Goal: Use online tool/utility: Utilize a website feature to perform a specific function

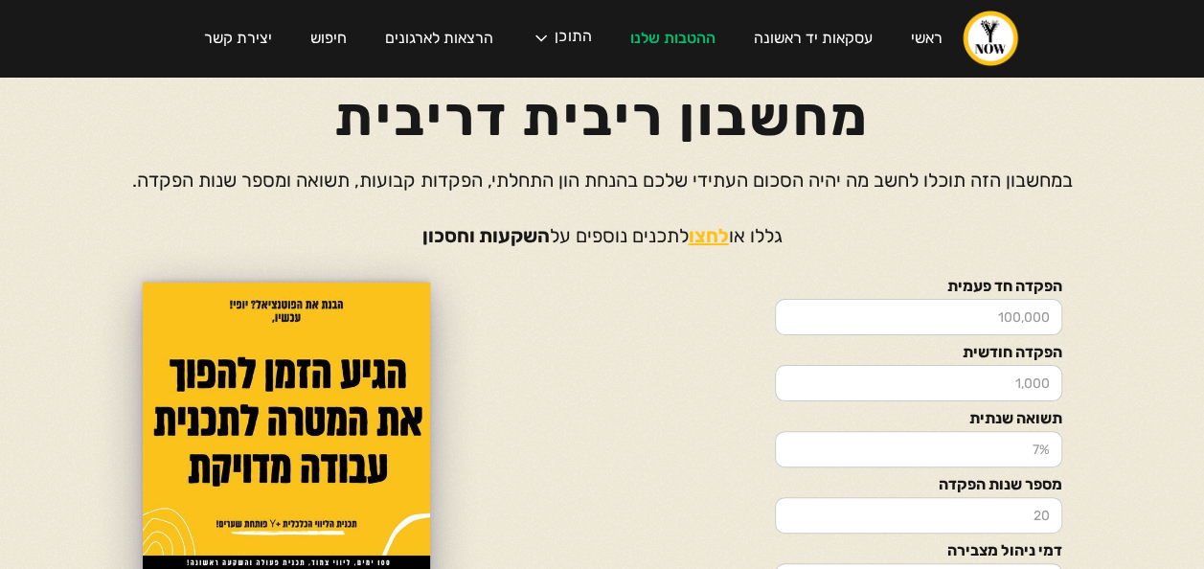
scroll to position [77, 0]
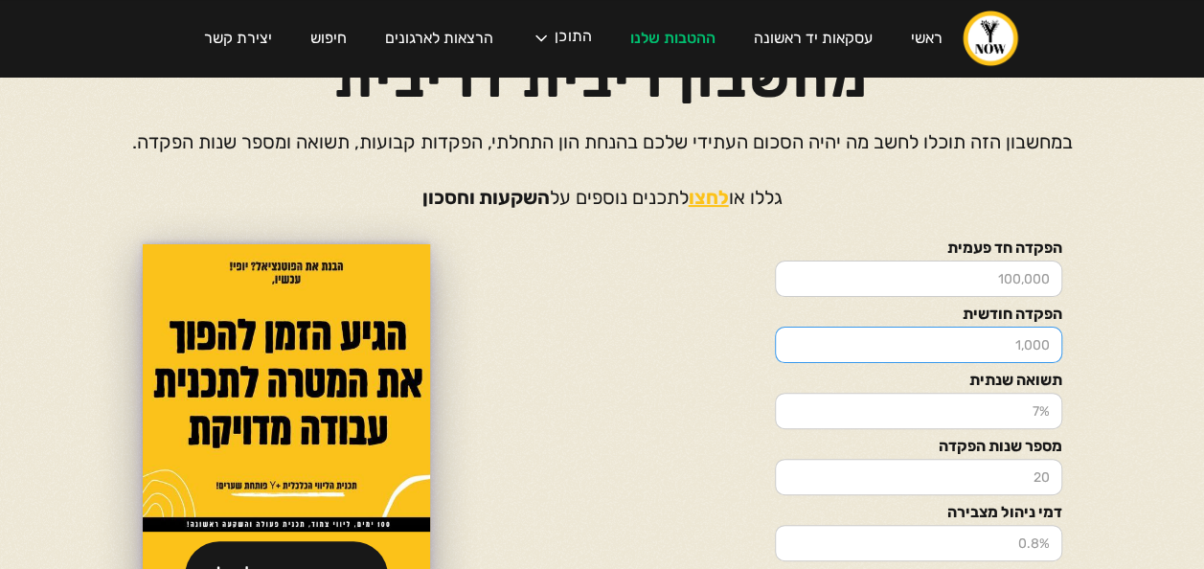
click at [1015, 345] on input "הפקדה חודשית" at bounding box center [918, 345] width 287 height 36
click at [1002, 351] on input "הפקדה חודשית" at bounding box center [918, 345] width 287 height 36
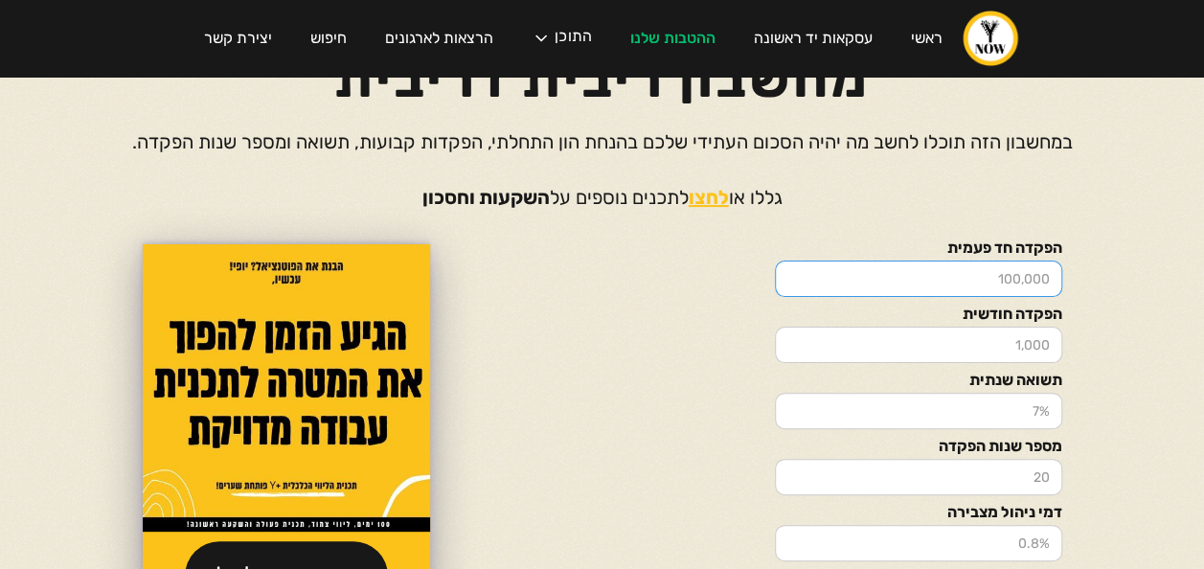
click at [1004, 278] on input "הפקדה חד פעמית" at bounding box center [918, 279] width 287 height 36
click at [997, 276] on input "הפקדה חד פעמית" at bounding box center [918, 279] width 287 height 36
type input "100000"
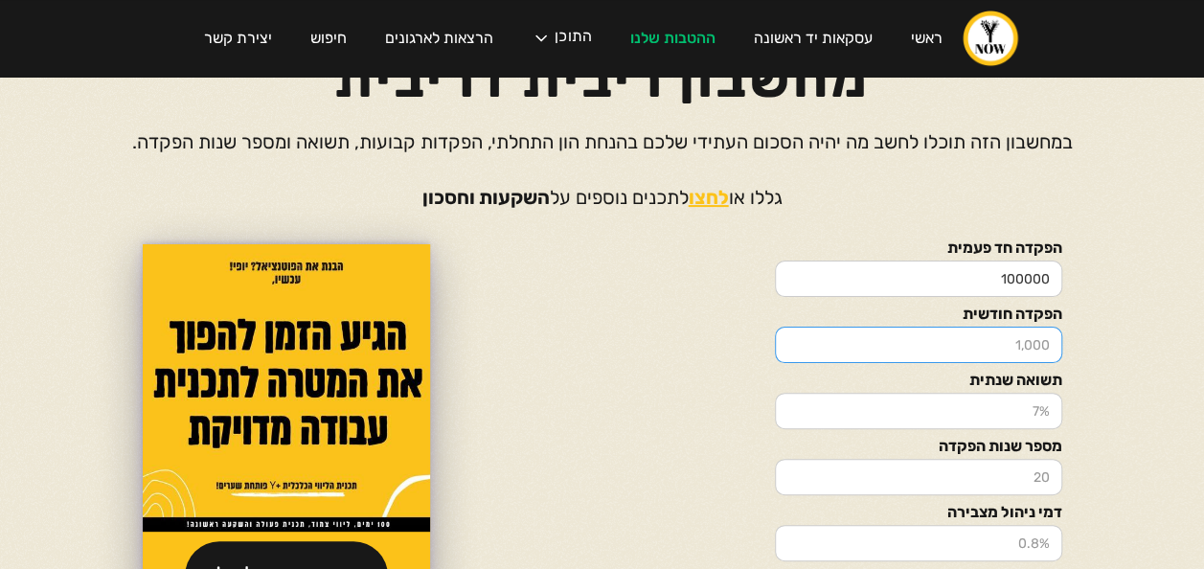
click at [1024, 333] on input "הפקדה חודשית" at bounding box center [918, 345] width 287 height 36
click at [1017, 414] on input "תשואה שנתית" at bounding box center [918, 411] width 287 height 36
click at [790, 408] on input "1" at bounding box center [918, 411] width 287 height 36
click at [790, 408] on input "2" at bounding box center [918, 411] width 287 height 36
click at [790, 408] on input "3" at bounding box center [918, 411] width 287 height 36
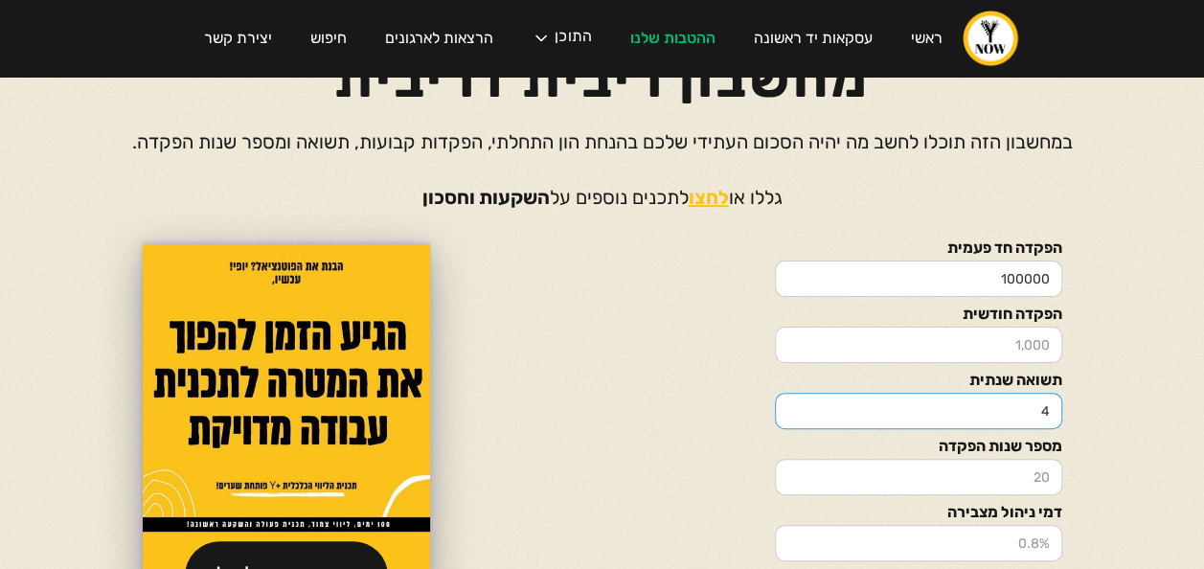
click at [790, 408] on input "4" at bounding box center [918, 411] width 287 height 36
click at [790, 408] on input "5" at bounding box center [918, 411] width 287 height 36
click at [790, 408] on input "6" at bounding box center [918, 411] width 287 height 36
click at [790, 408] on input "7" at bounding box center [918, 411] width 287 height 36
click at [790, 408] on input "8" at bounding box center [918, 411] width 287 height 36
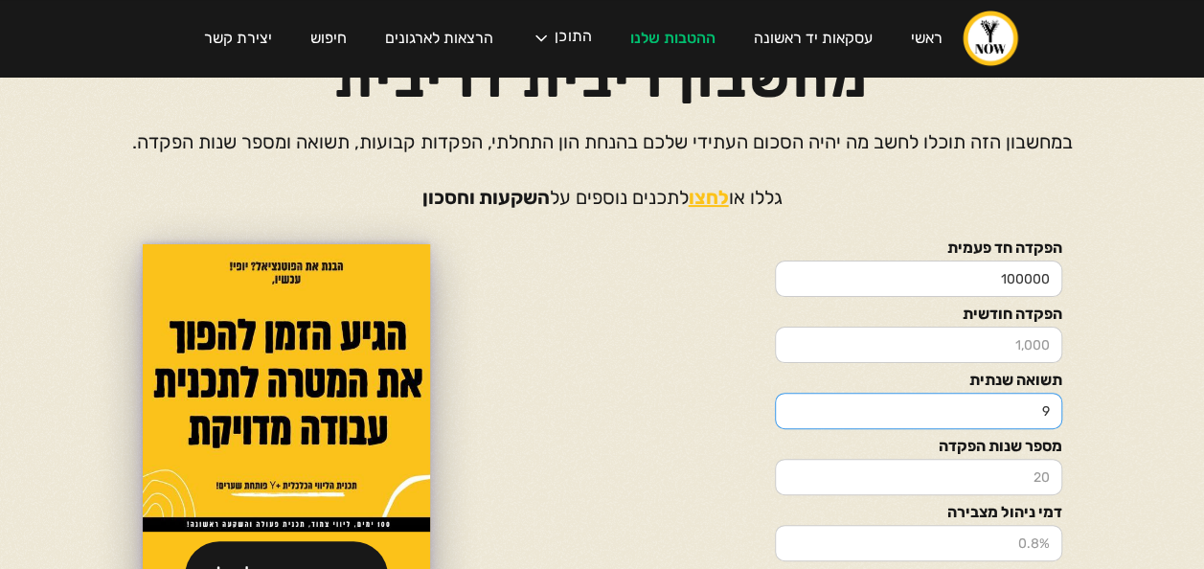
click at [790, 408] on input "9" at bounding box center [918, 411] width 287 height 36
type input "10"
click at [790, 408] on input "10" at bounding box center [918, 411] width 287 height 36
click at [662, 448] on div at bounding box center [602, 432] width 306 height 192
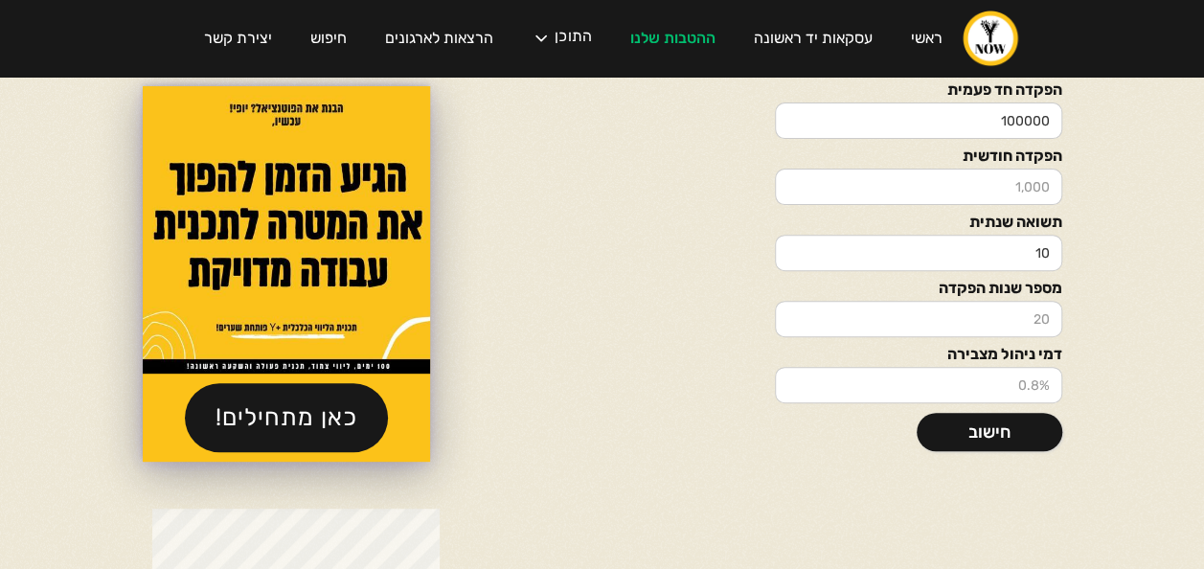
scroll to position [268, 0]
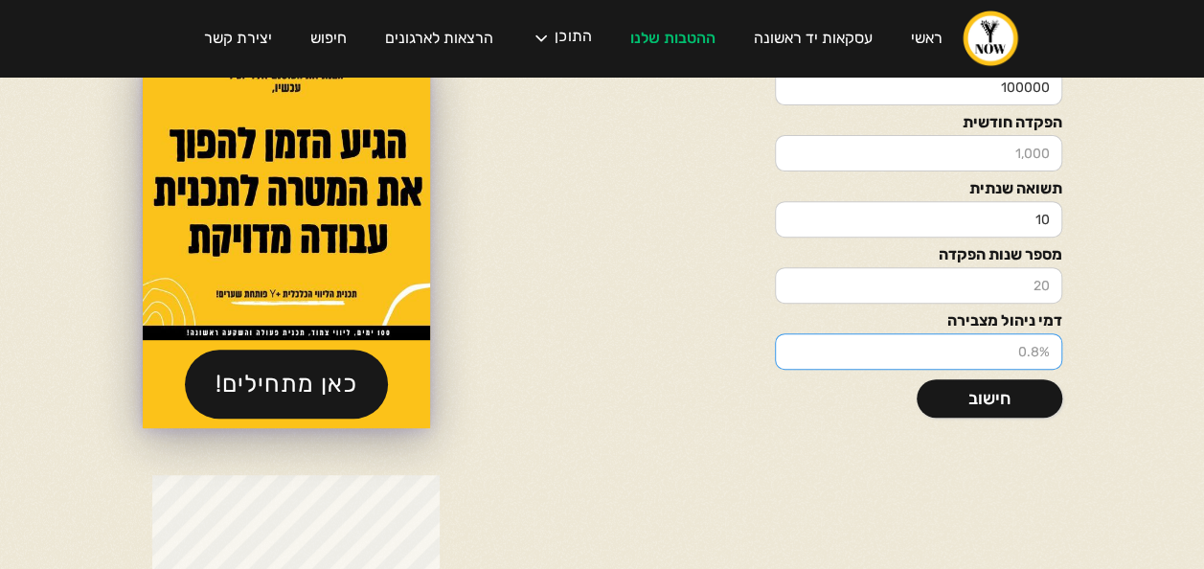
click at [1040, 352] on input "דמי ניהול מצבירה" at bounding box center [918, 351] width 287 height 36
click at [1035, 352] on input "דמי ניהול מצבירה" at bounding box center [918, 351] width 287 height 36
click at [793, 347] on input "1" at bounding box center [918, 351] width 287 height 36
click at [793, 347] on input "2" at bounding box center [918, 351] width 287 height 36
click at [793, 356] on input "1" at bounding box center [918, 351] width 287 height 36
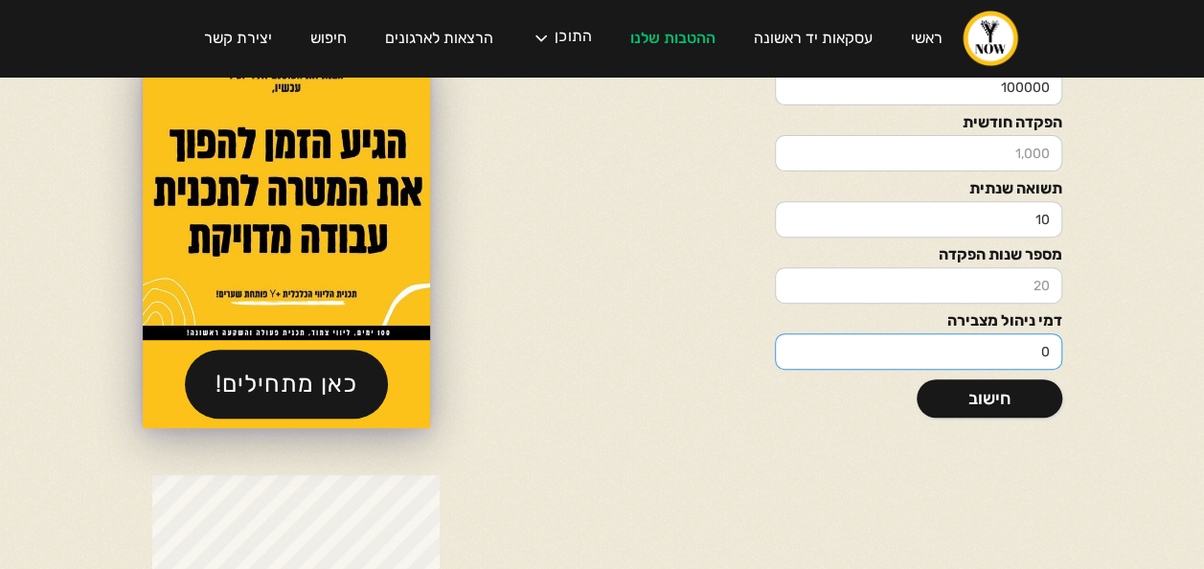
click at [793, 356] on input "0" at bounding box center [918, 351] width 287 height 36
click at [793, 356] on input "-1" at bounding box center [918, 351] width 287 height 36
type input "-2"
click at [793, 356] on input "-2" at bounding box center [918, 351] width 287 height 36
click at [641, 478] on div at bounding box center [602, 548] width 900 height 147
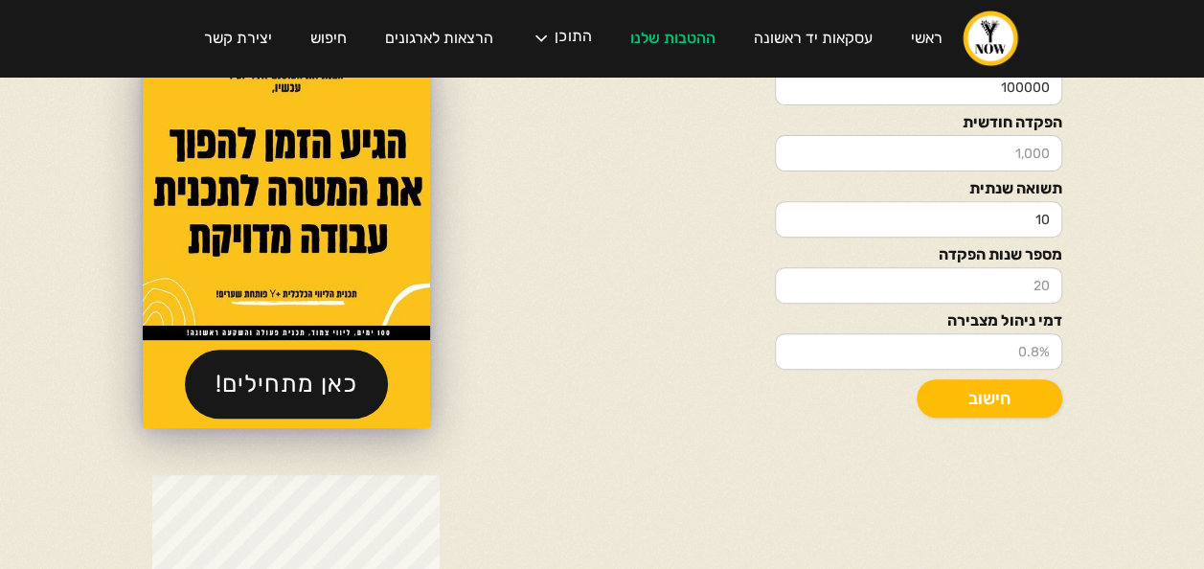
click at [987, 403] on link "חישוב" at bounding box center [990, 398] width 146 height 38
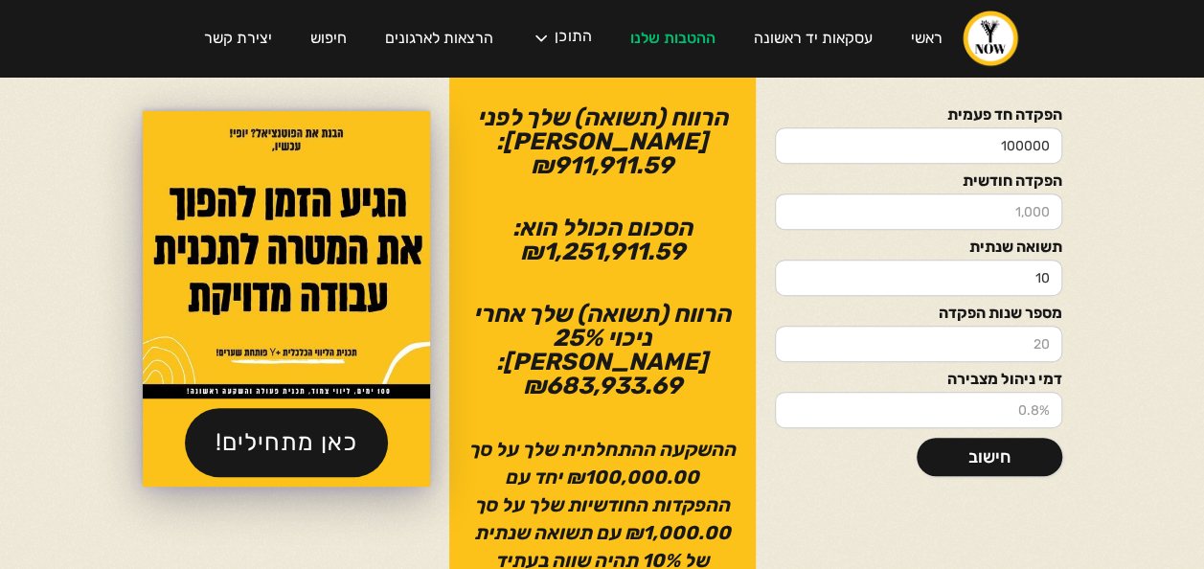
scroll to position [345, 0]
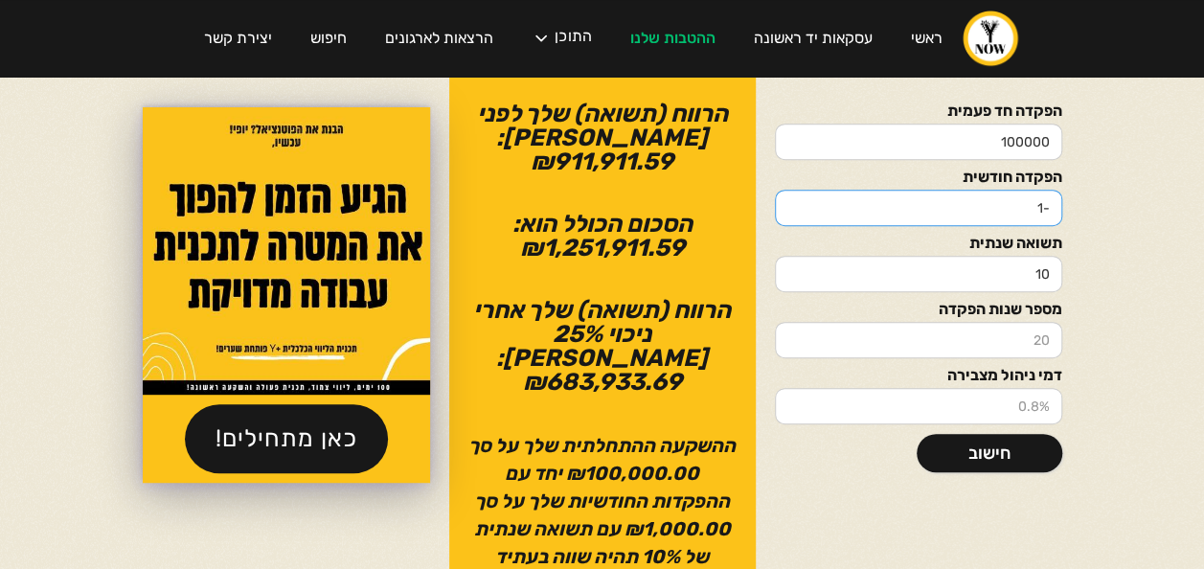
click at [790, 198] on input "-1" at bounding box center [918, 208] width 287 height 36
click at [790, 198] on input "-2" at bounding box center [918, 208] width 287 height 36
click at [790, 190] on input "-1" at bounding box center [918, 208] width 287 height 36
click at [790, 190] on input "0" at bounding box center [918, 208] width 287 height 36
click at [1140, 243] on div "הפקדה חד פעמית 100000 הפקדה חודשית 0 תשואה שנתית 10 מספר שנות הפקדה דמי ניהול מ…" at bounding box center [602, 295] width 1149 height 646
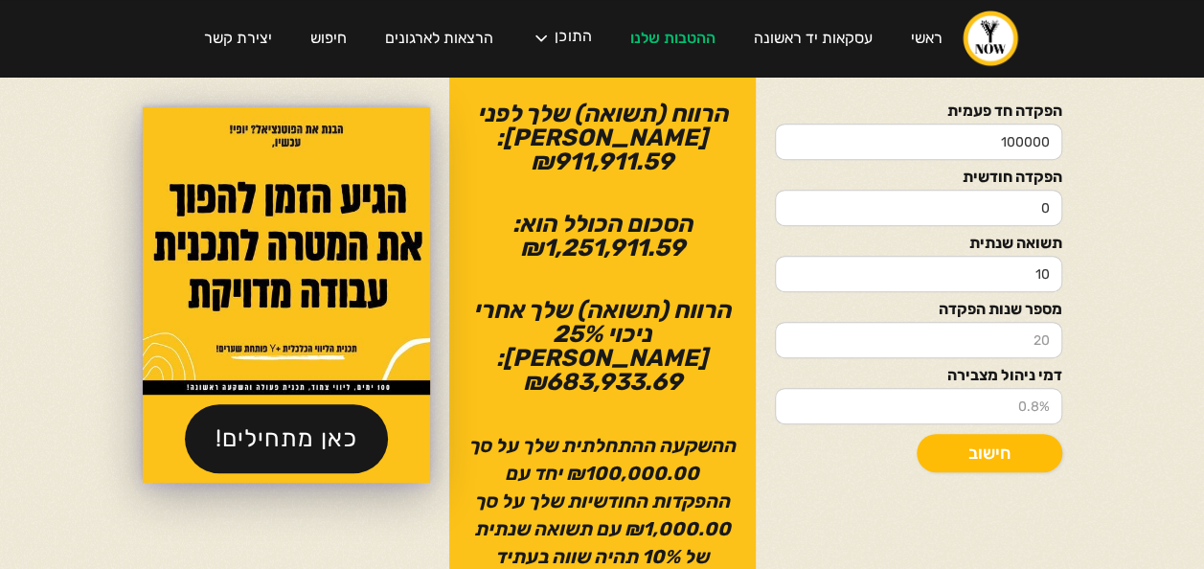
click at [996, 442] on link "חישוב" at bounding box center [990, 453] width 146 height 38
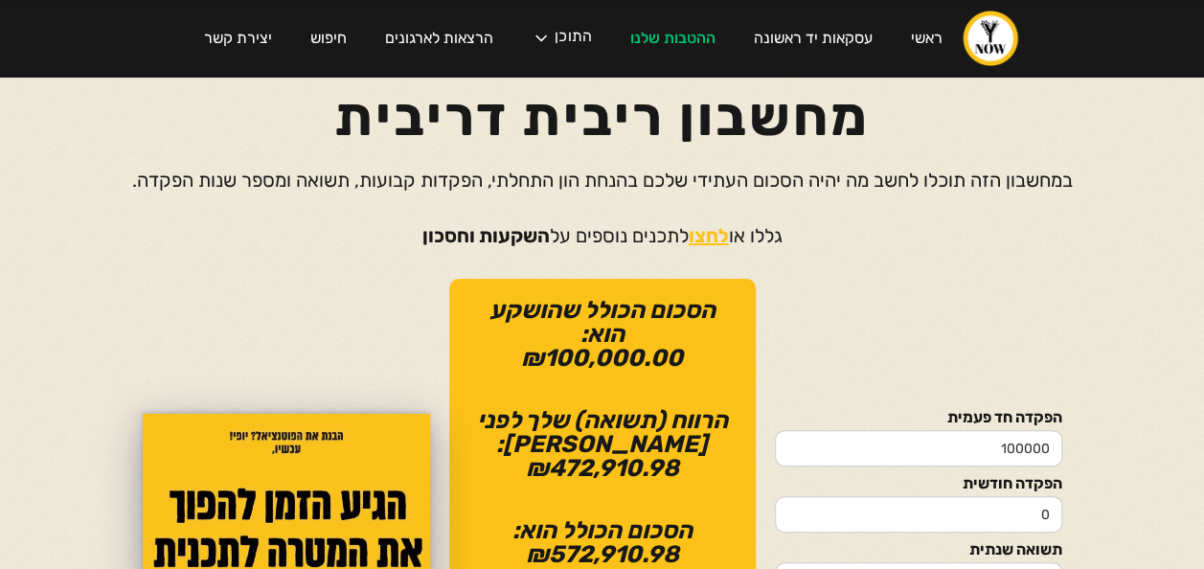
scroll to position [77, 0]
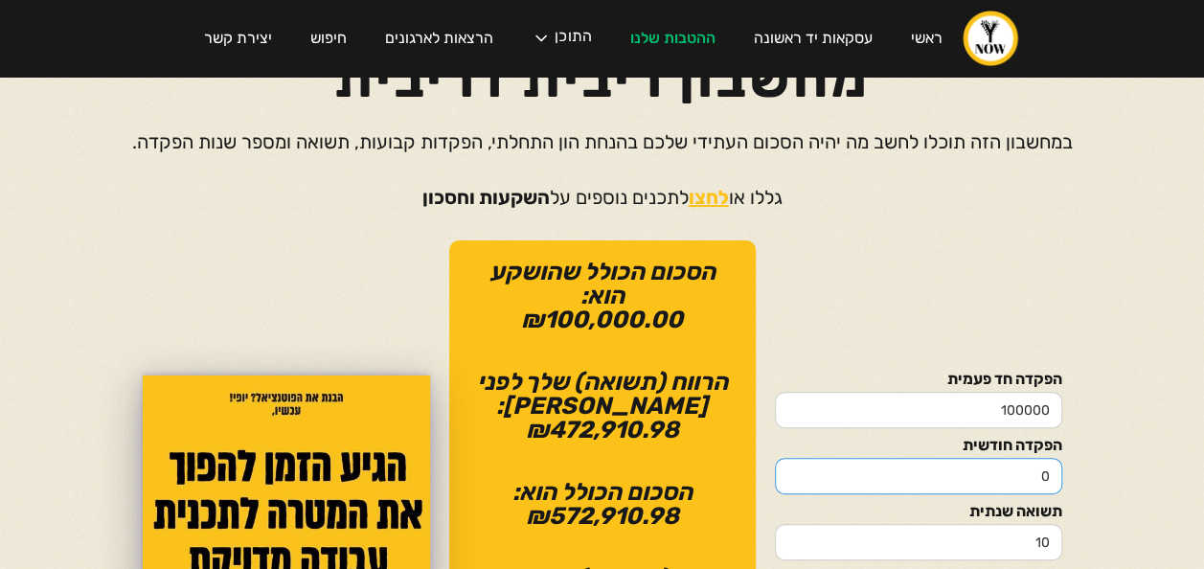
click at [1043, 461] on input "0" at bounding box center [918, 476] width 287 height 36
type input "0300"
click at [1111, 464] on div "הפקדה חד פעמית 100000 הפקדה חודשית 0300 תשואה שנתית 10 מספר שנות הפקדה דמי ניהו…" at bounding box center [602, 563] width 1149 height 646
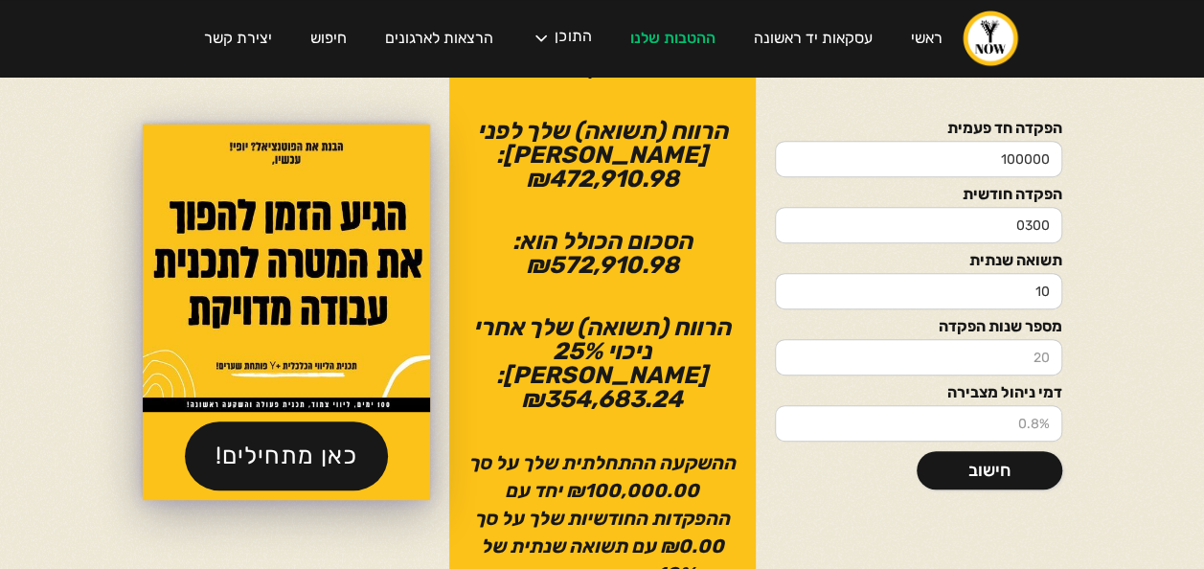
scroll to position [345, 0]
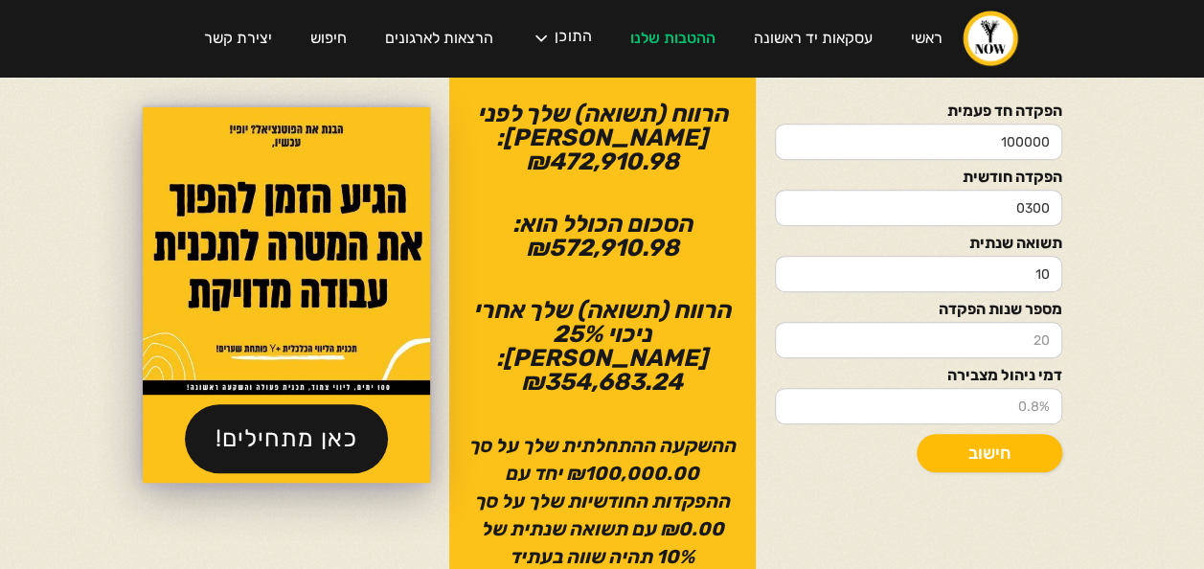
click at [1000, 448] on link "חישוב" at bounding box center [990, 453] width 146 height 38
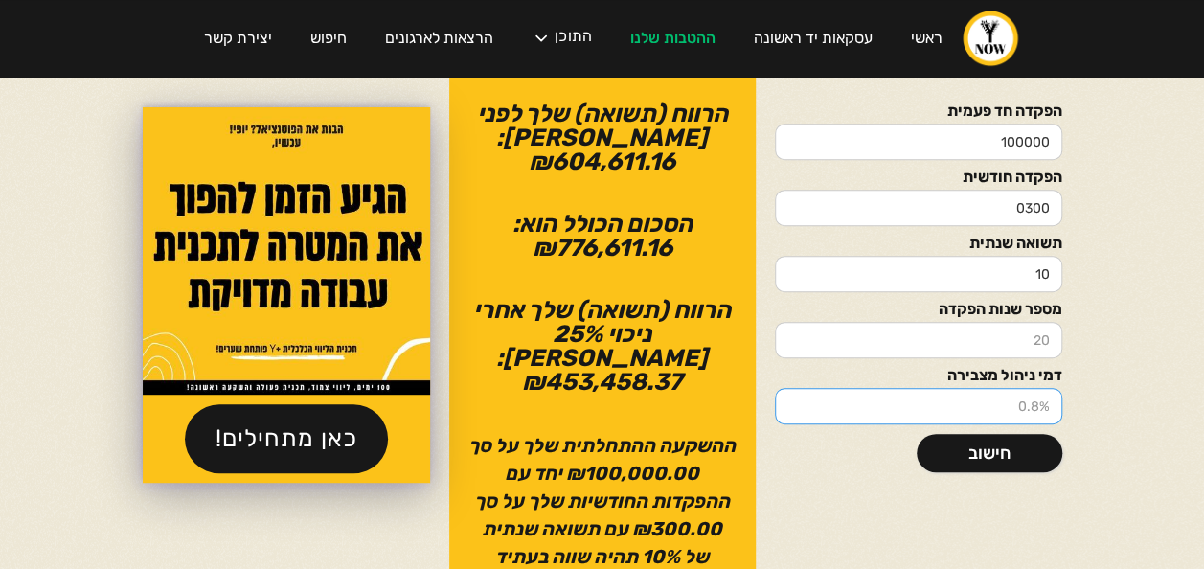
click at [1021, 395] on input "דמי ניהול מצבירה" at bounding box center [918, 406] width 287 height 36
type input "0.07"
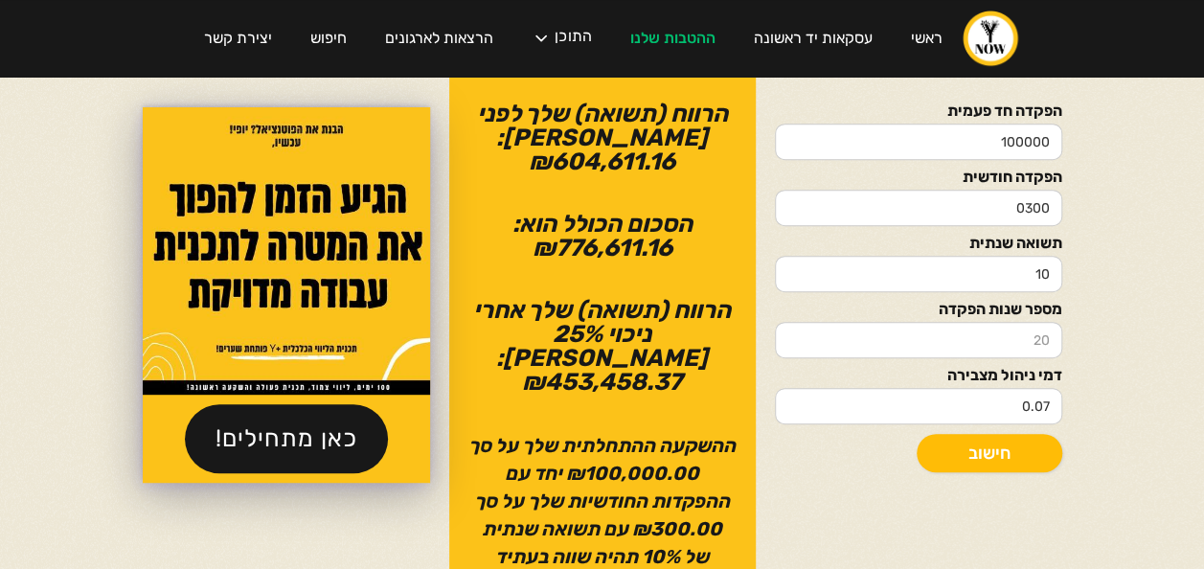
click at [1030, 448] on link "חישוב" at bounding box center [990, 453] width 146 height 38
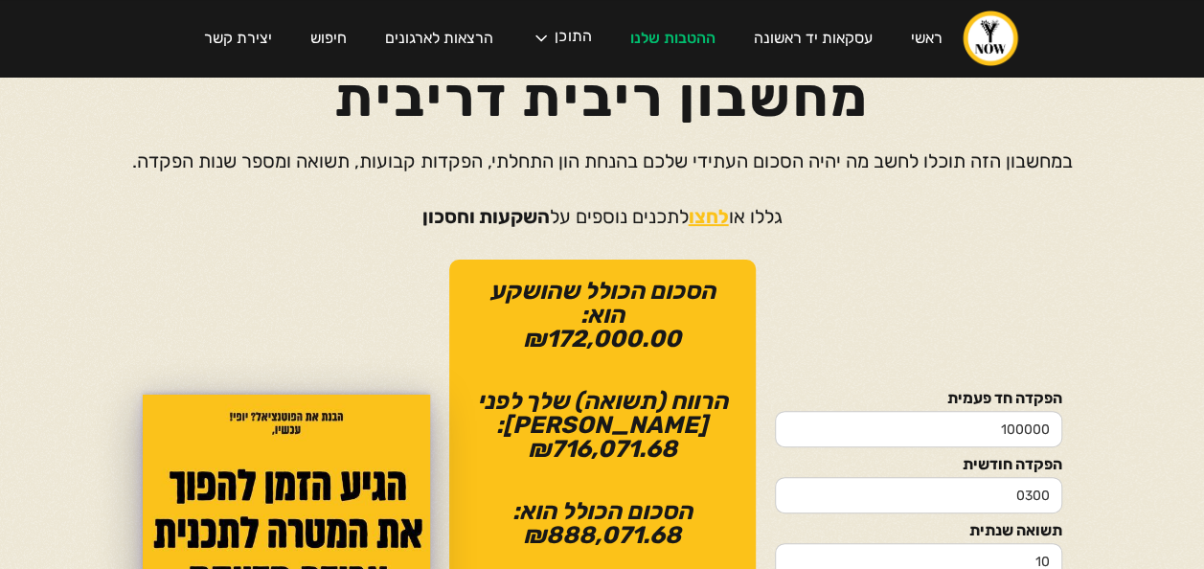
scroll to position [0, 0]
